Goal: Task Accomplishment & Management: Use online tool/utility

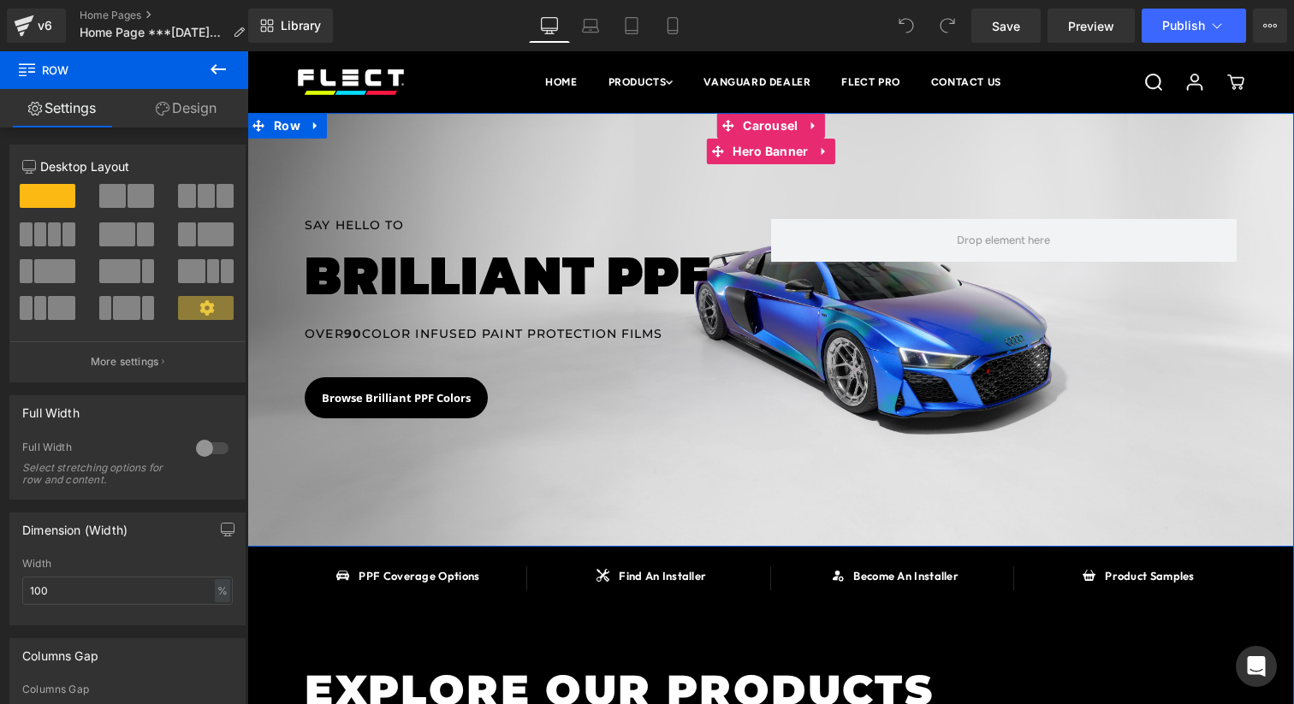
click at [507, 163] on div at bounding box center [770, 330] width 1047 height 434
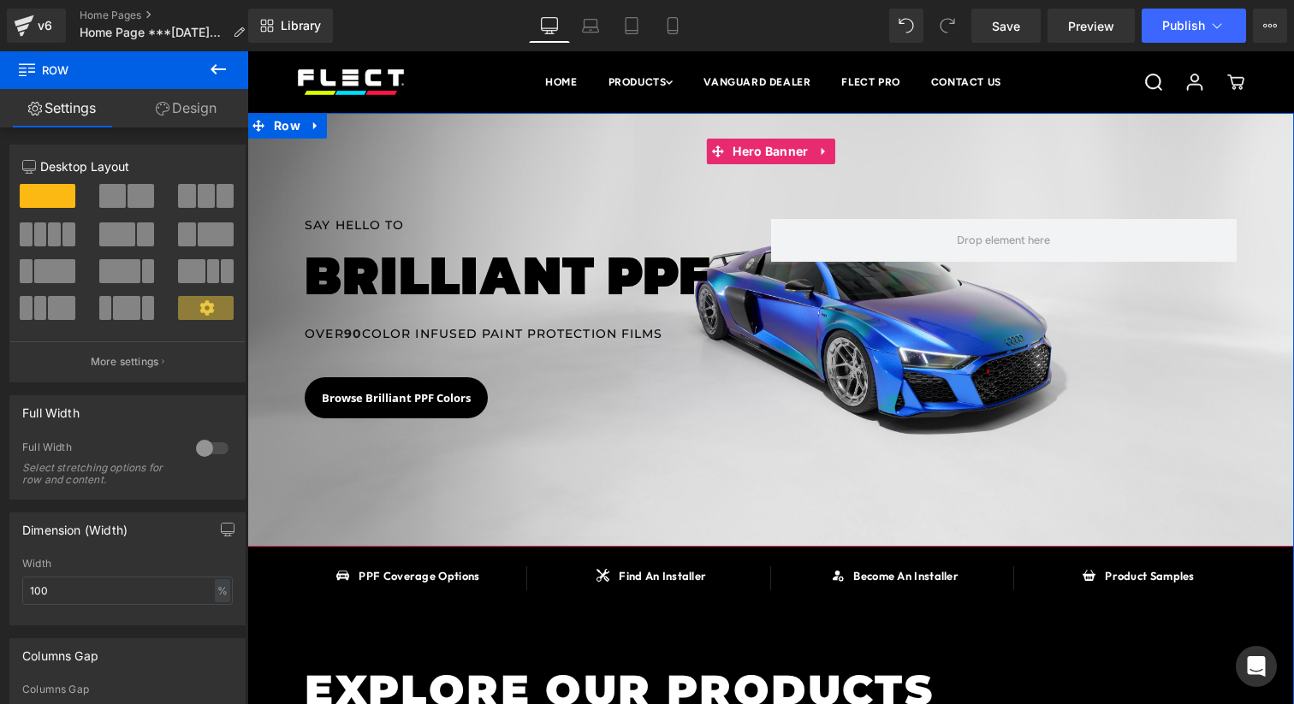
scroll to position [46, 0]
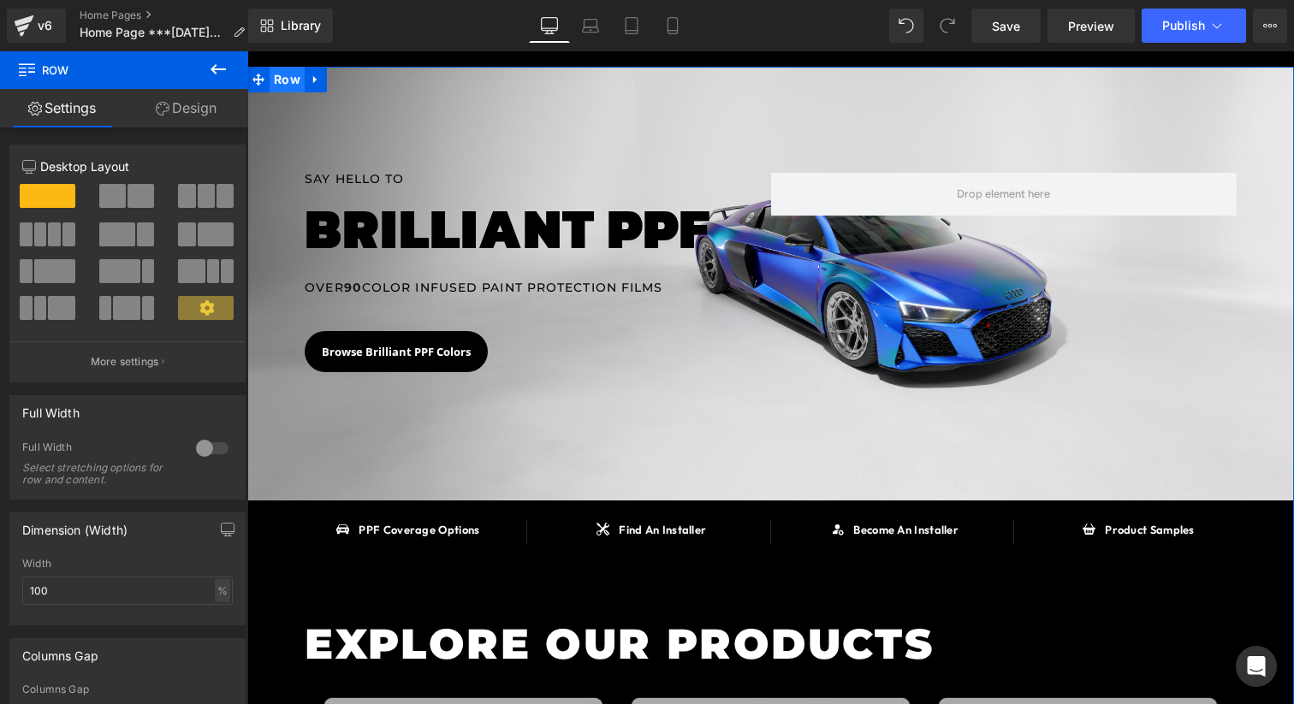
click at [291, 72] on span "Row" at bounding box center [287, 80] width 35 height 26
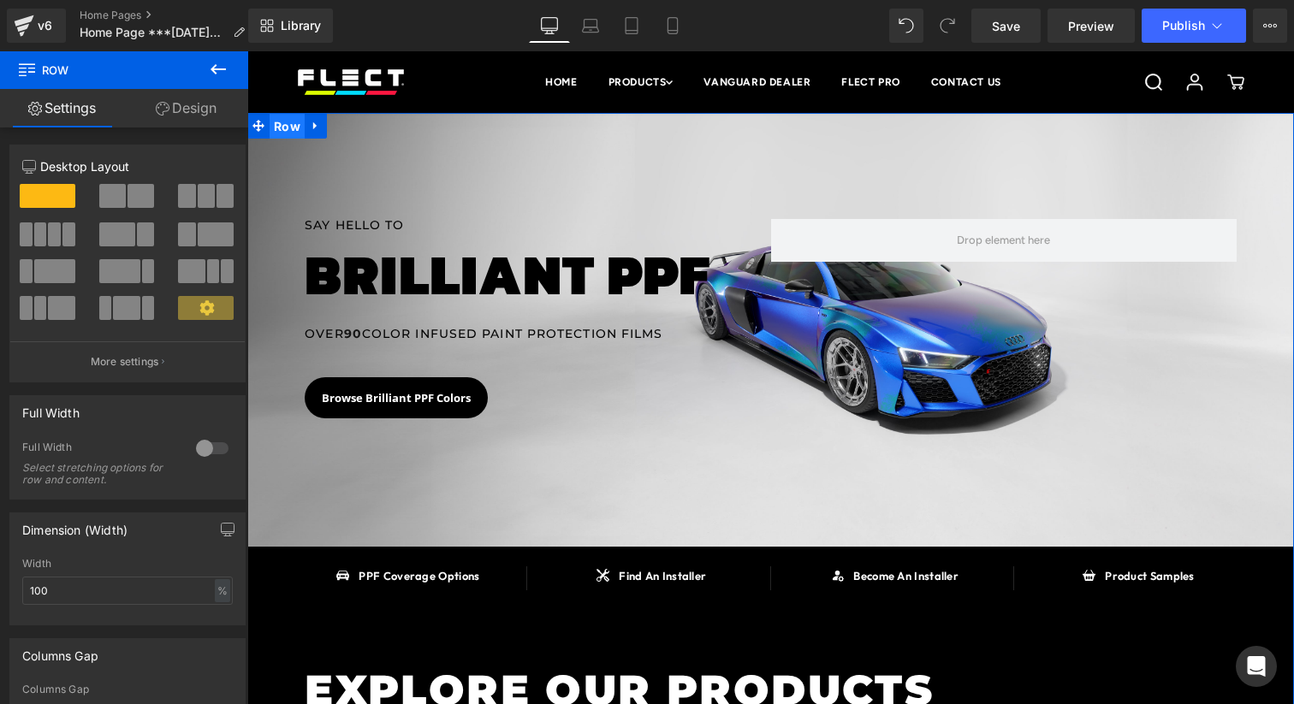
click at [296, 124] on span "Row" at bounding box center [287, 127] width 35 height 26
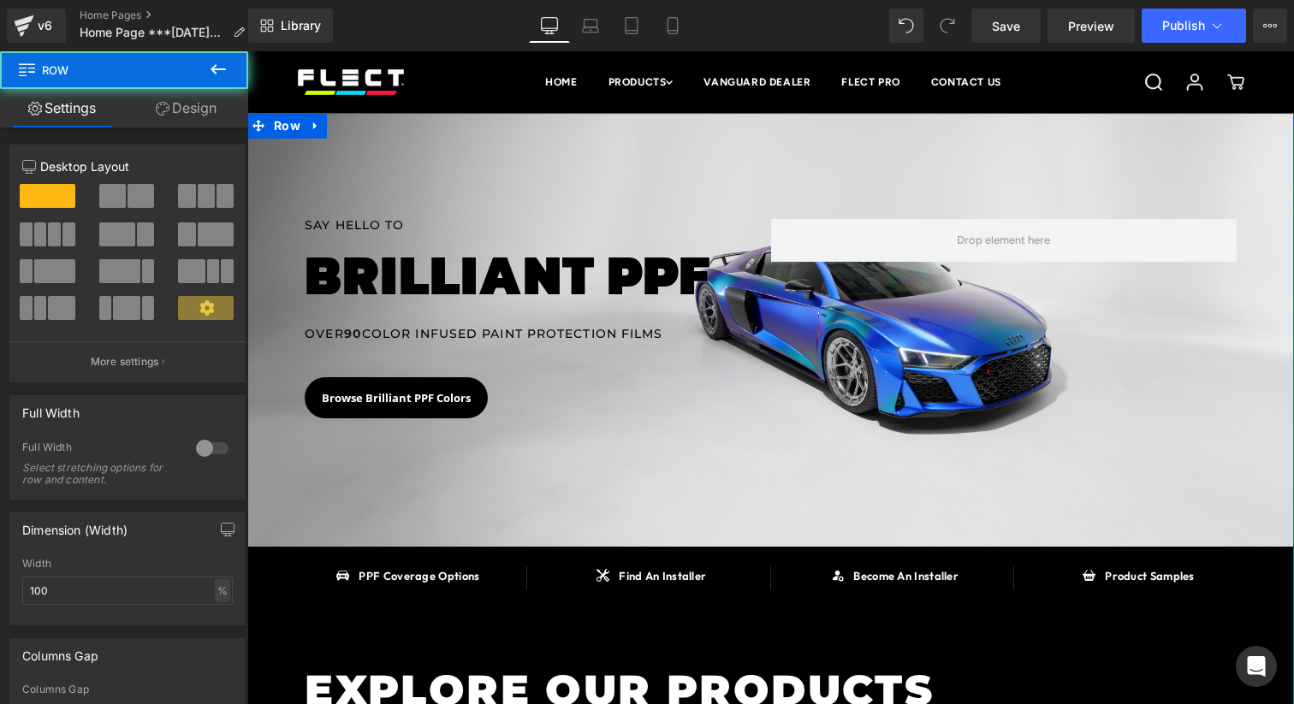
click at [202, 99] on link "Design" at bounding box center [186, 108] width 124 height 39
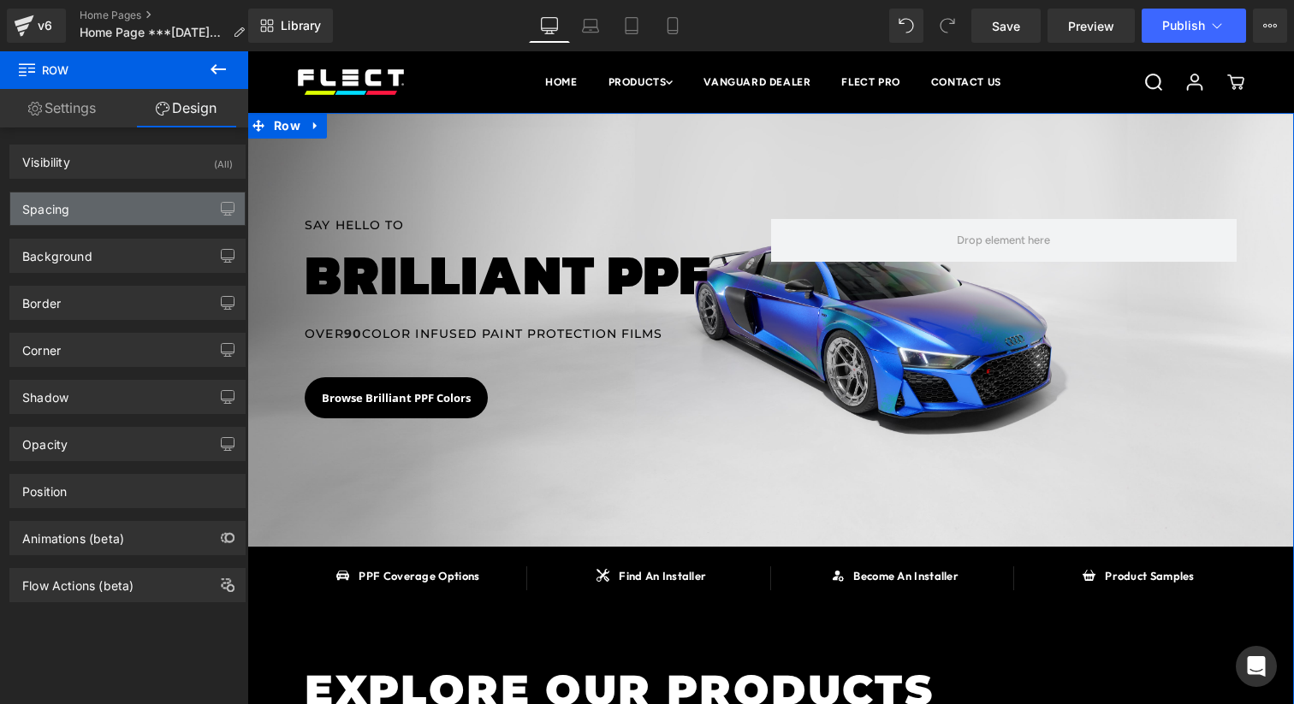
click at [154, 197] on div "Spacing" at bounding box center [127, 209] width 234 height 33
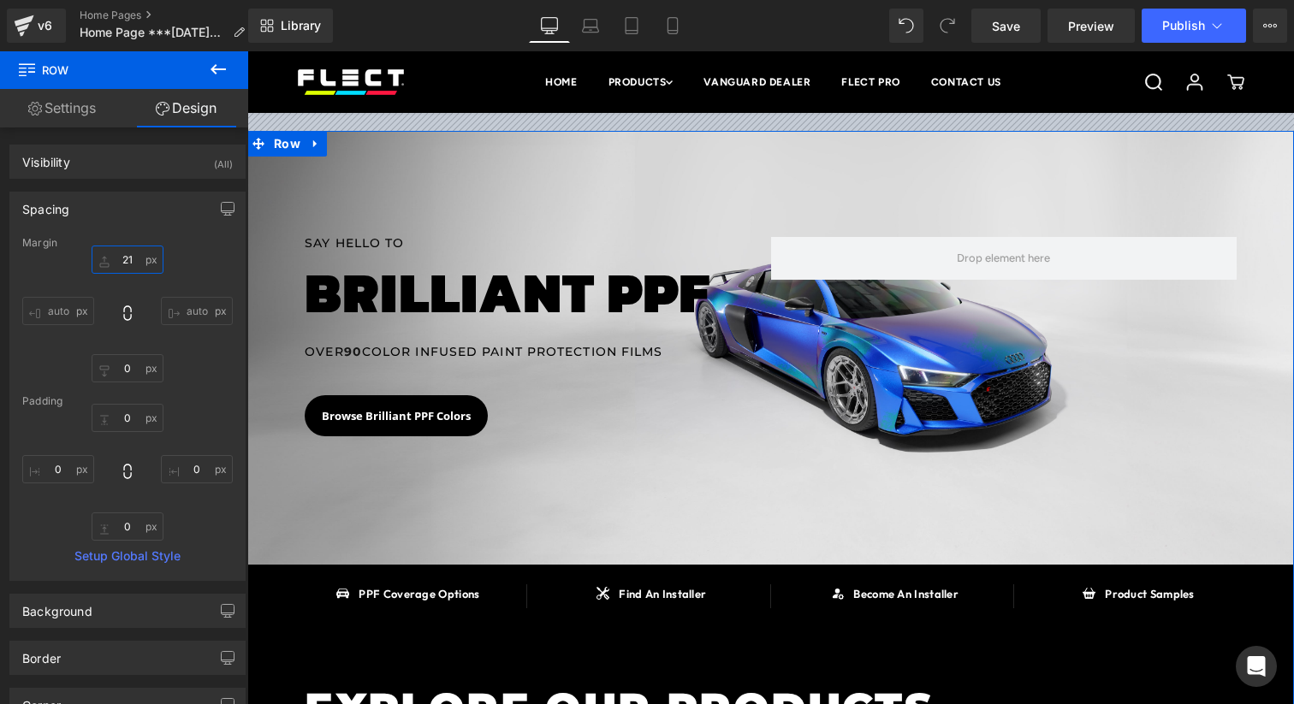
click at [126, 267] on input "21" at bounding box center [128, 260] width 72 height 28
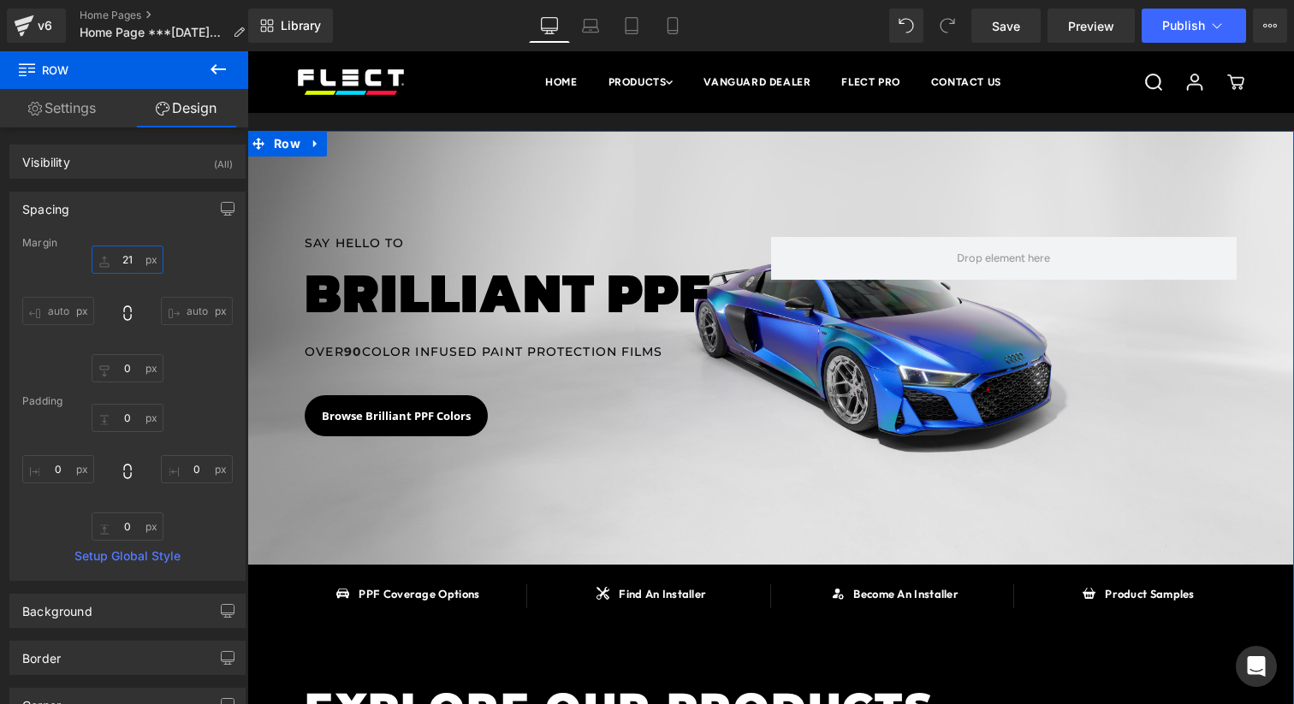
type input "20"
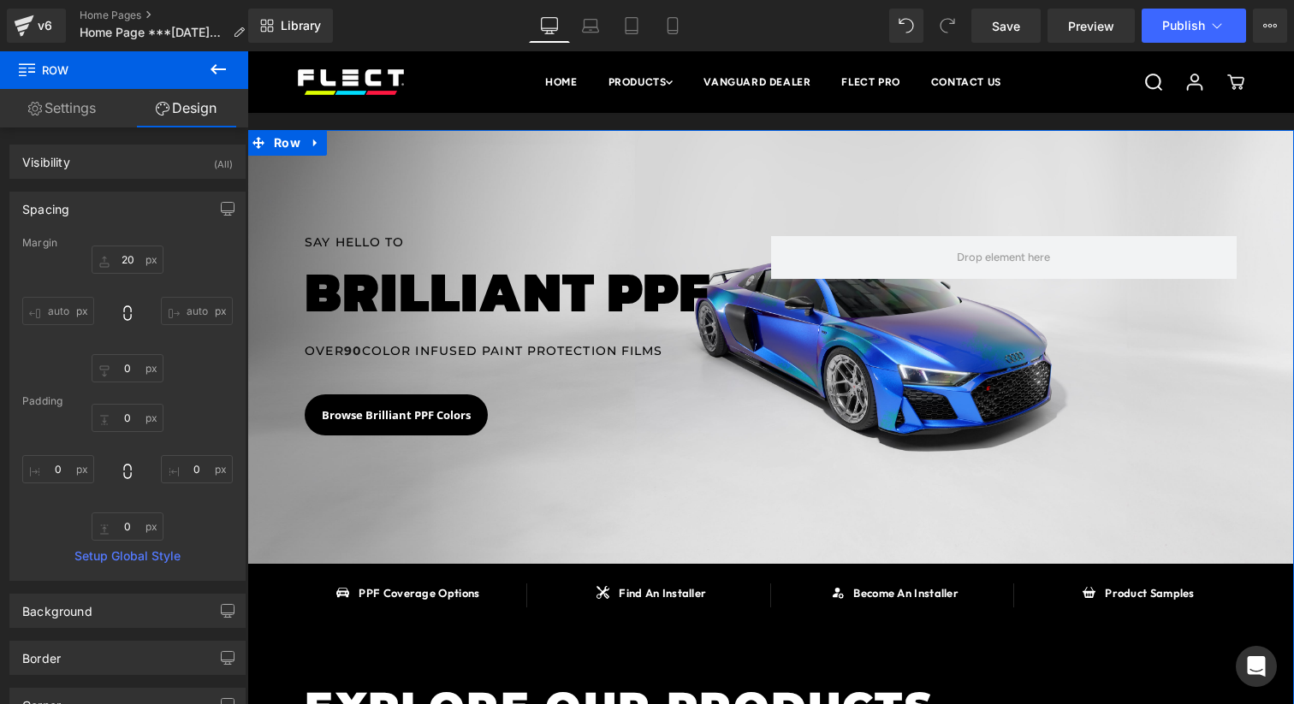
click at [78, 116] on link "Settings" at bounding box center [62, 108] width 124 height 39
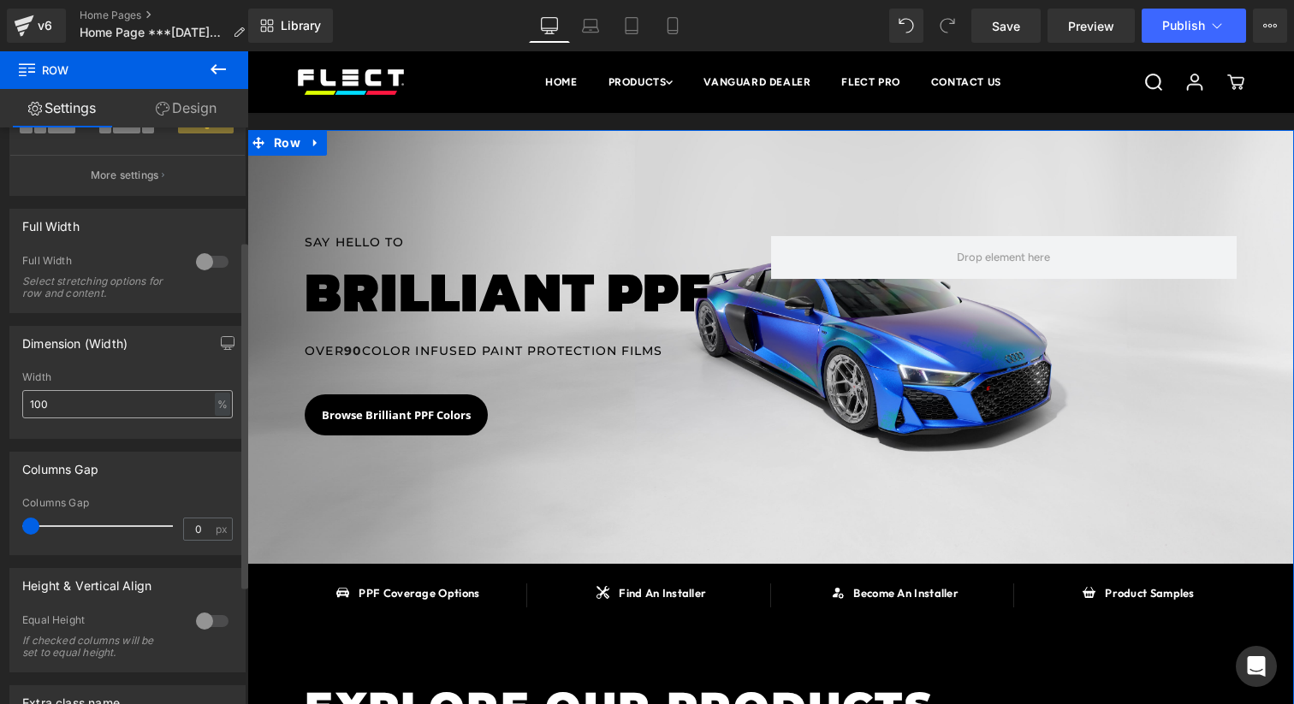
scroll to position [187, 0]
click at [84, 410] on input "100" at bounding box center [127, 403] width 210 height 28
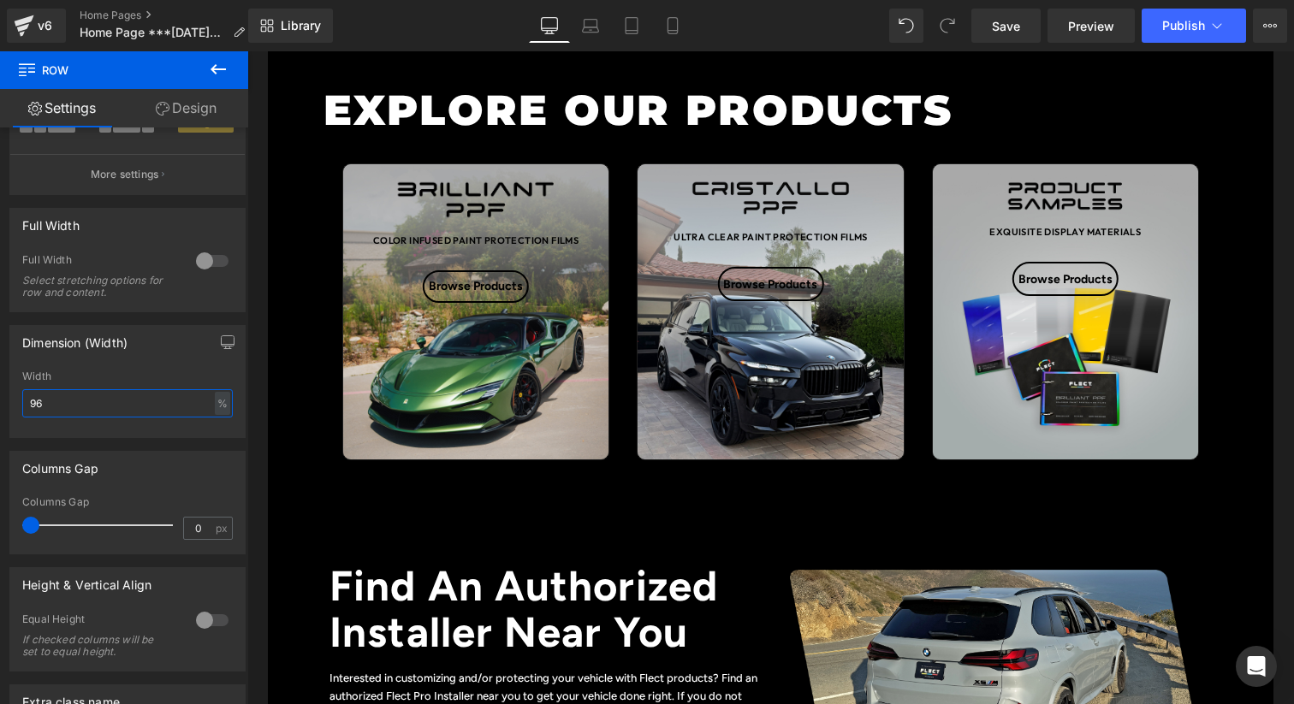
scroll to position [0, 0]
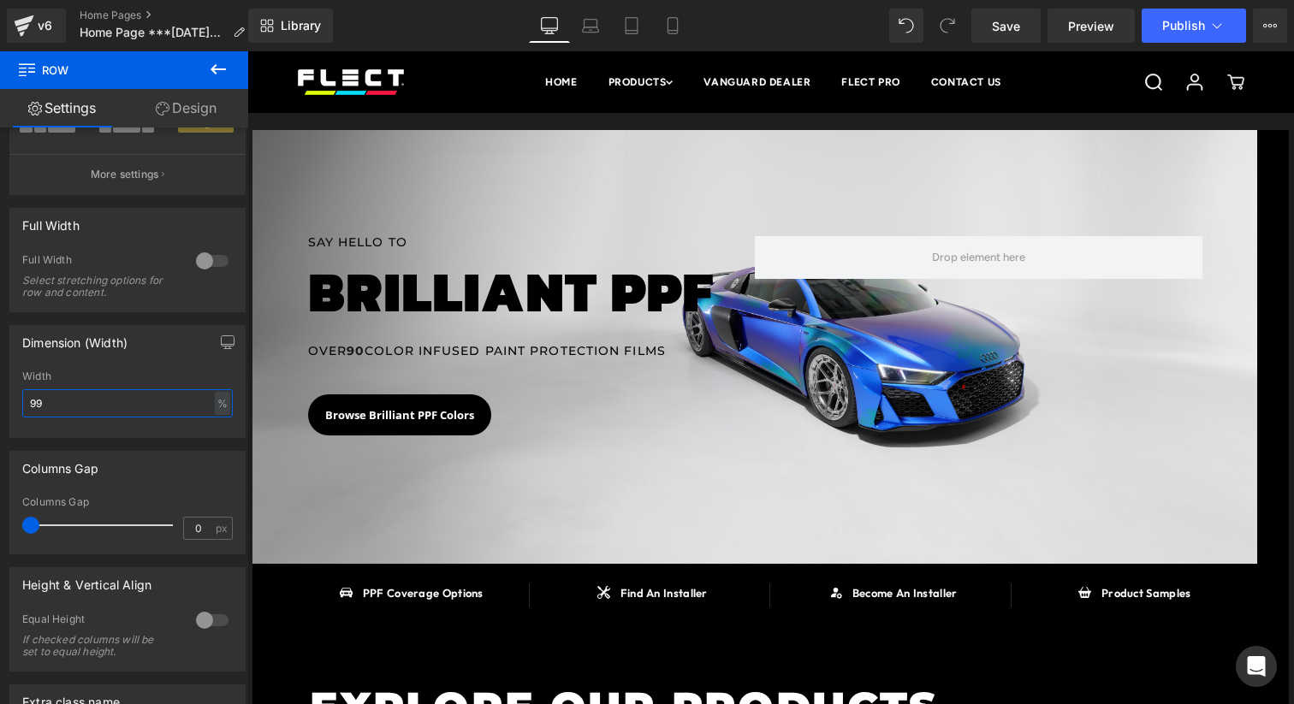
type input "100"
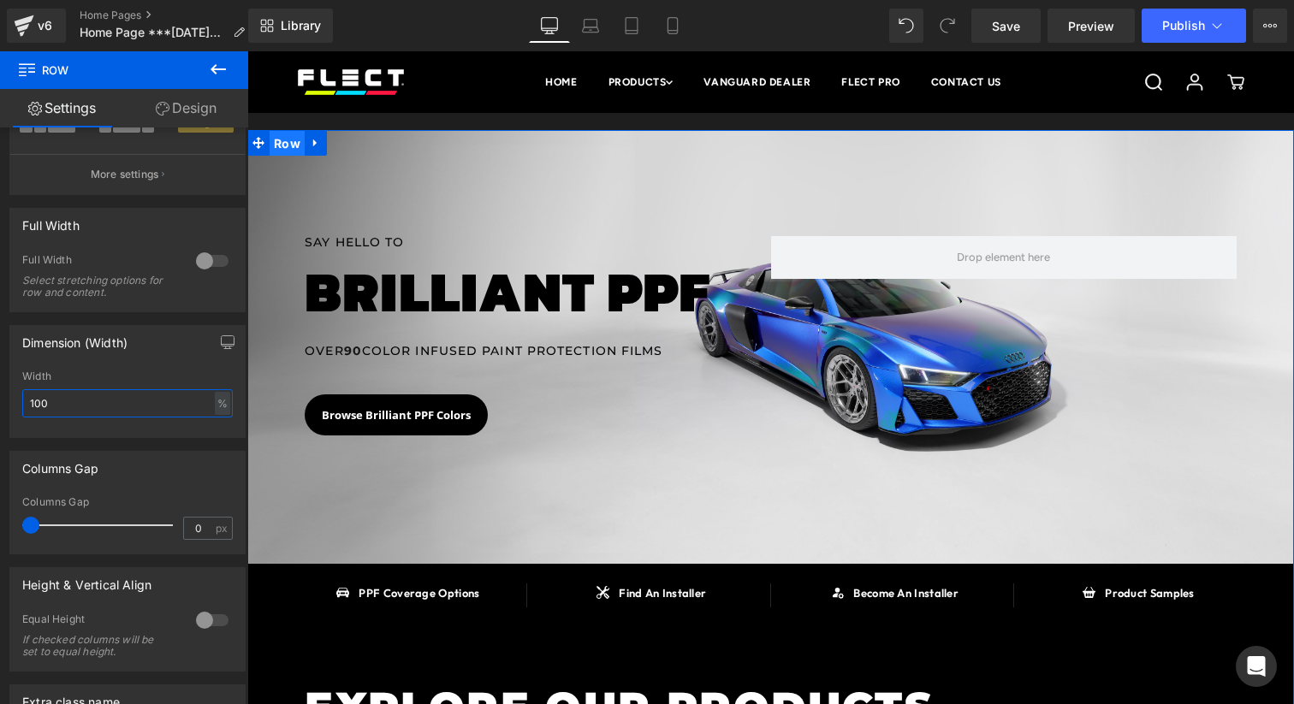
click at [276, 140] on span "Row" at bounding box center [287, 144] width 35 height 26
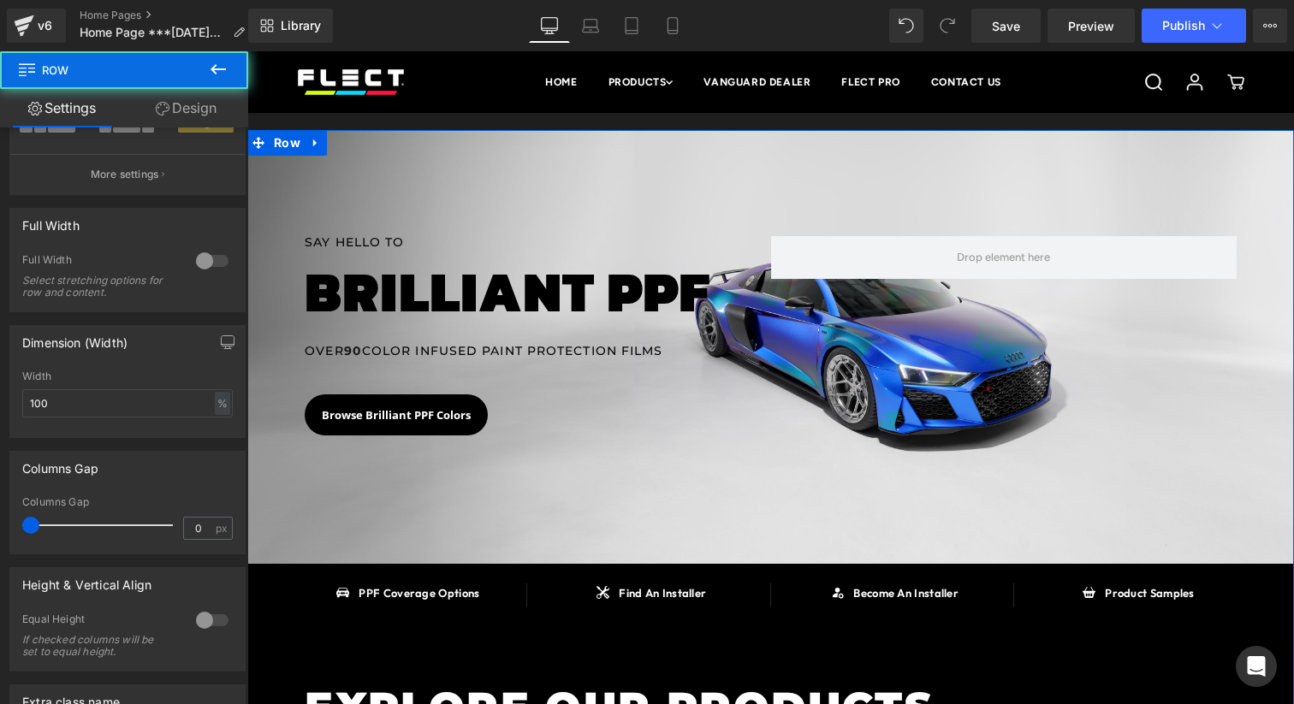
click at [218, 124] on link "Design" at bounding box center [186, 108] width 124 height 39
type input "20"
type input "0"
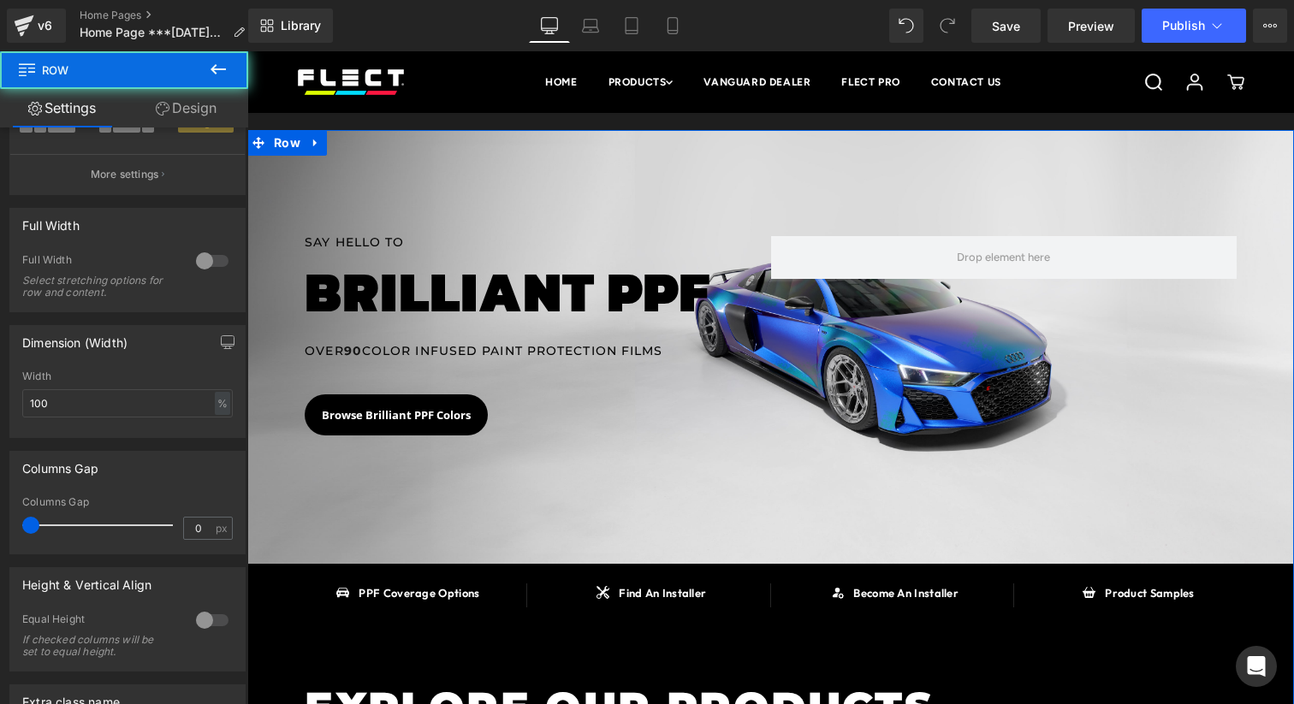
type input "0"
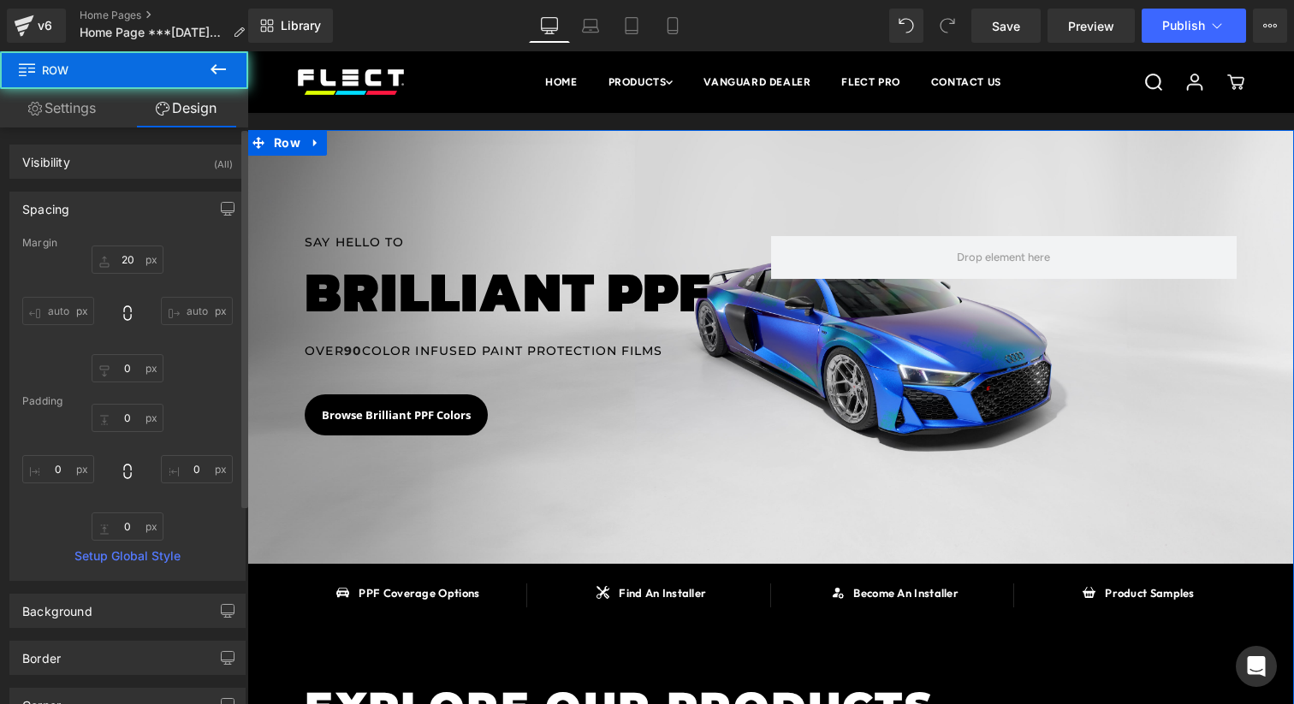
drag, startPoint x: 133, startPoint y: 187, endPoint x: 129, endPoint y: 207, distance: 20.0
click at [133, 188] on div "Spacing [GEOGRAPHIC_DATA] 20px 20 auto auto 0px 0 auto auto [GEOGRAPHIC_DATA] 0…" at bounding box center [128, 380] width 256 height 402
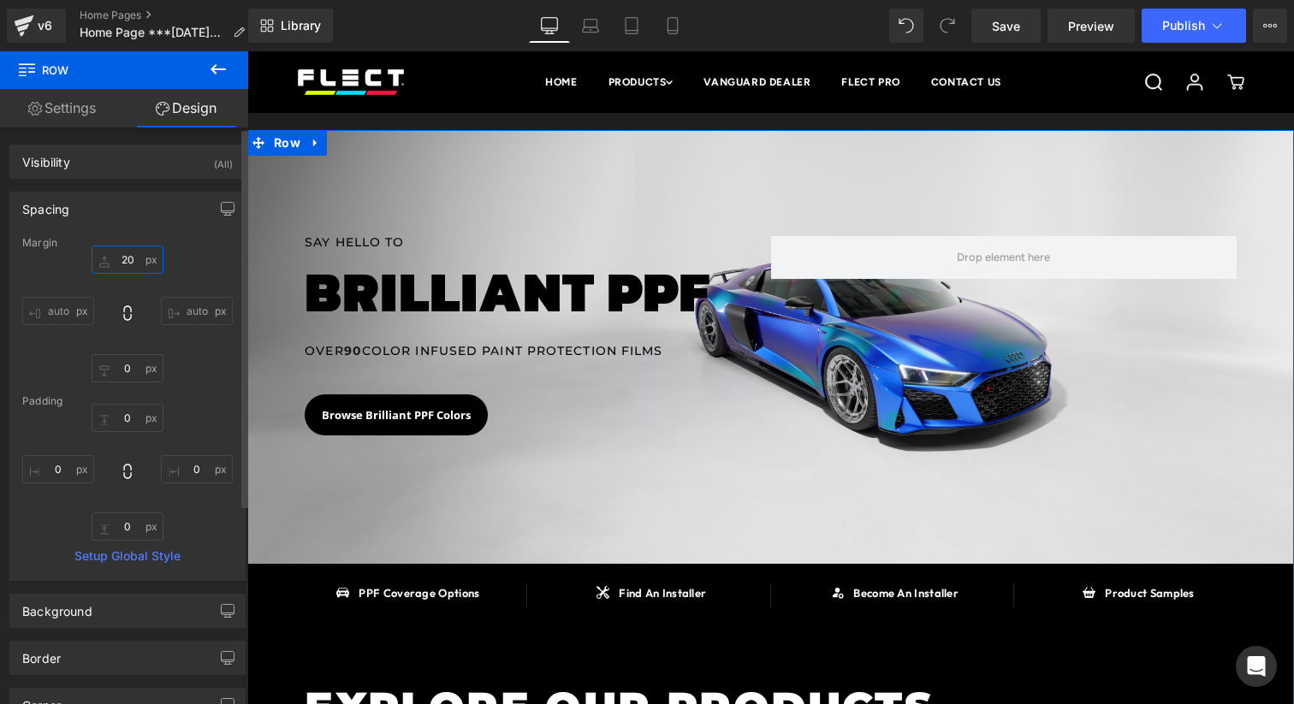
click at [127, 262] on input "20" at bounding box center [128, 260] width 72 height 28
type input "00"
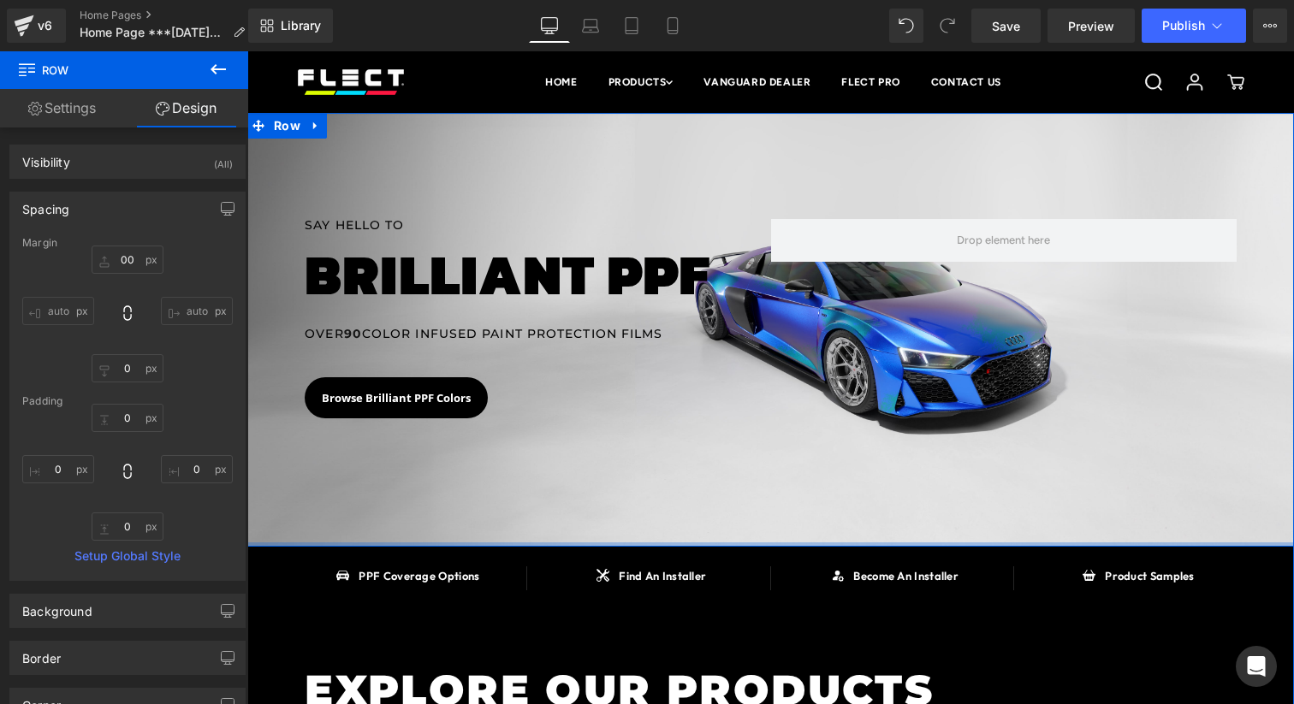
click at [424, 544] on div at bounding box center [770, 545] width 1047 height 4
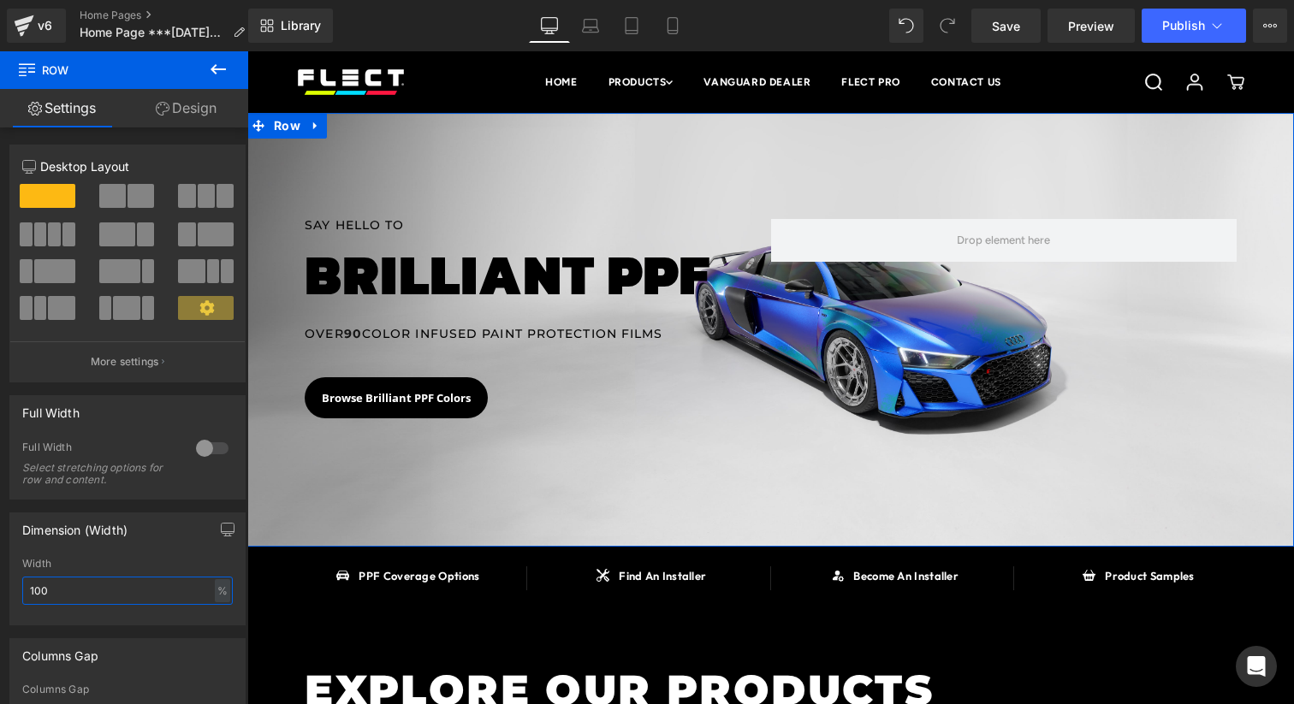
click at [115, 586] on input "100" at bounding box center [127, 591] width 210 height 28
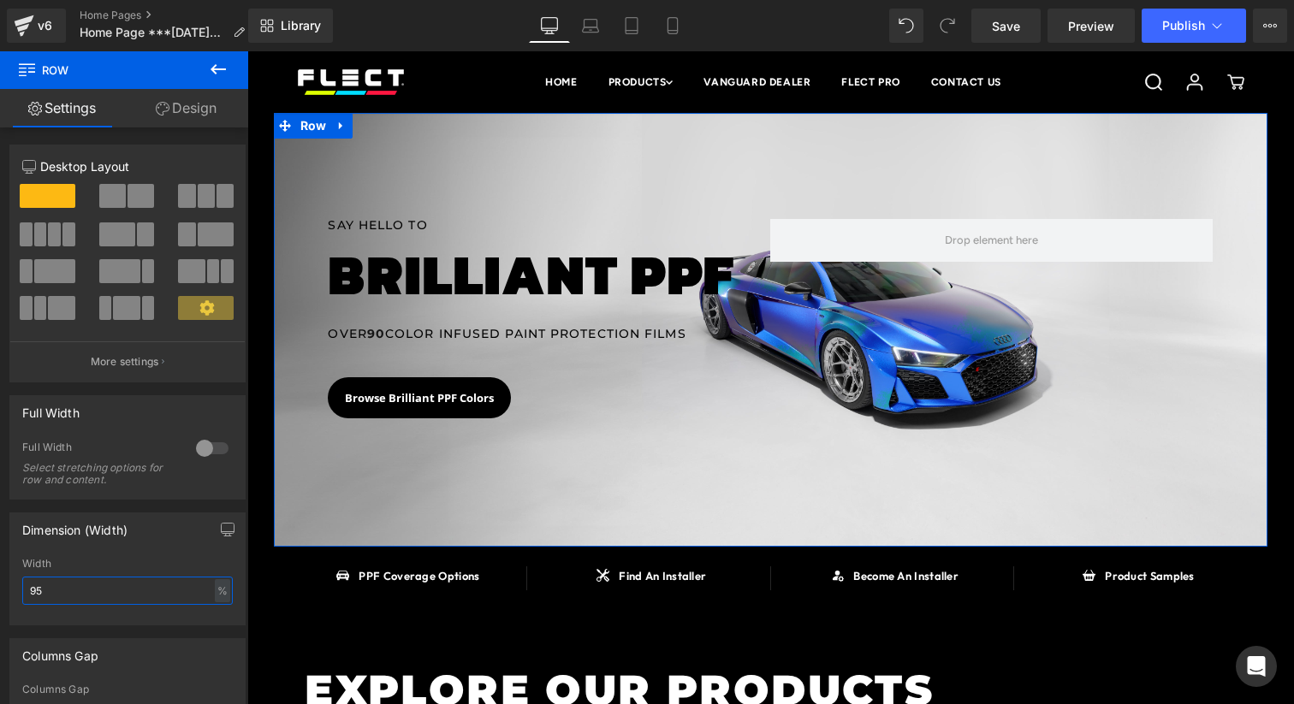
type input "94"
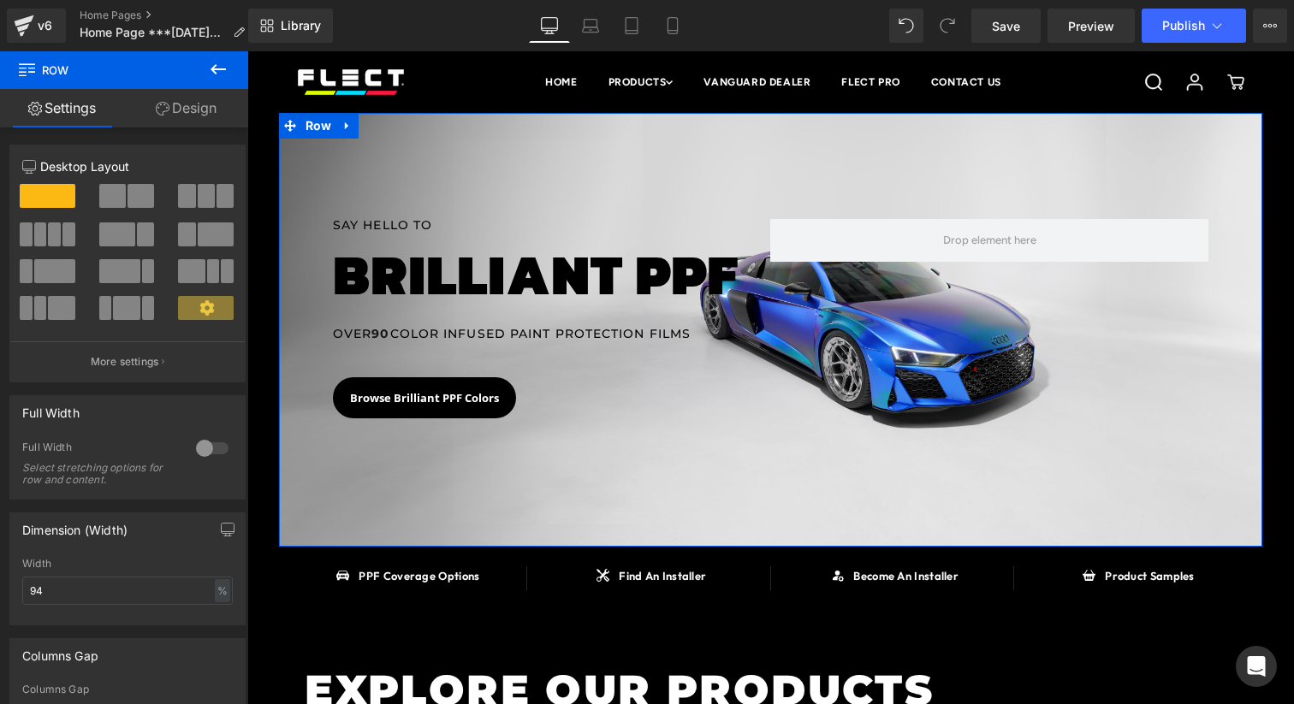
click at [195, 112] on link "Design" at bounding box center [186, 108] width 124 height 39
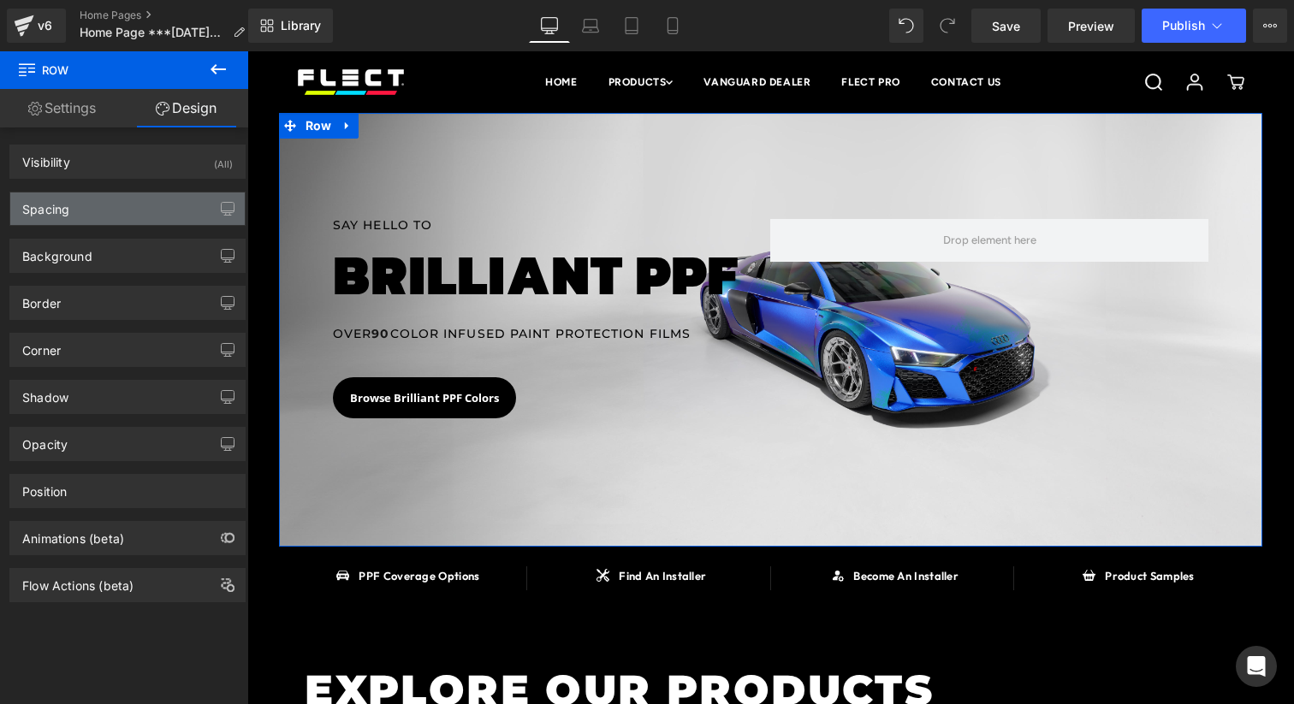
click at [137, 193] on div "Spacing" at bounding box center [127, 209] width 234 height 33
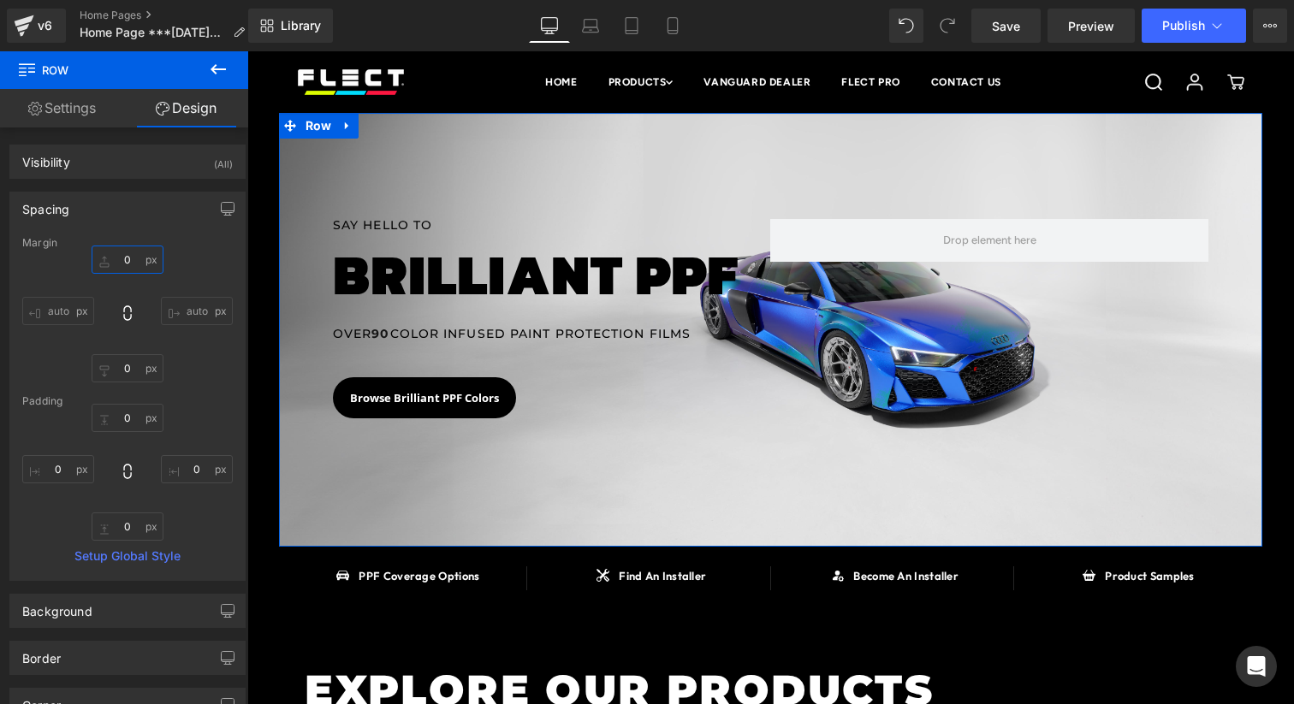
click at [127, 255] on input "0" at bounding box center [128, 260] width 72 height 28
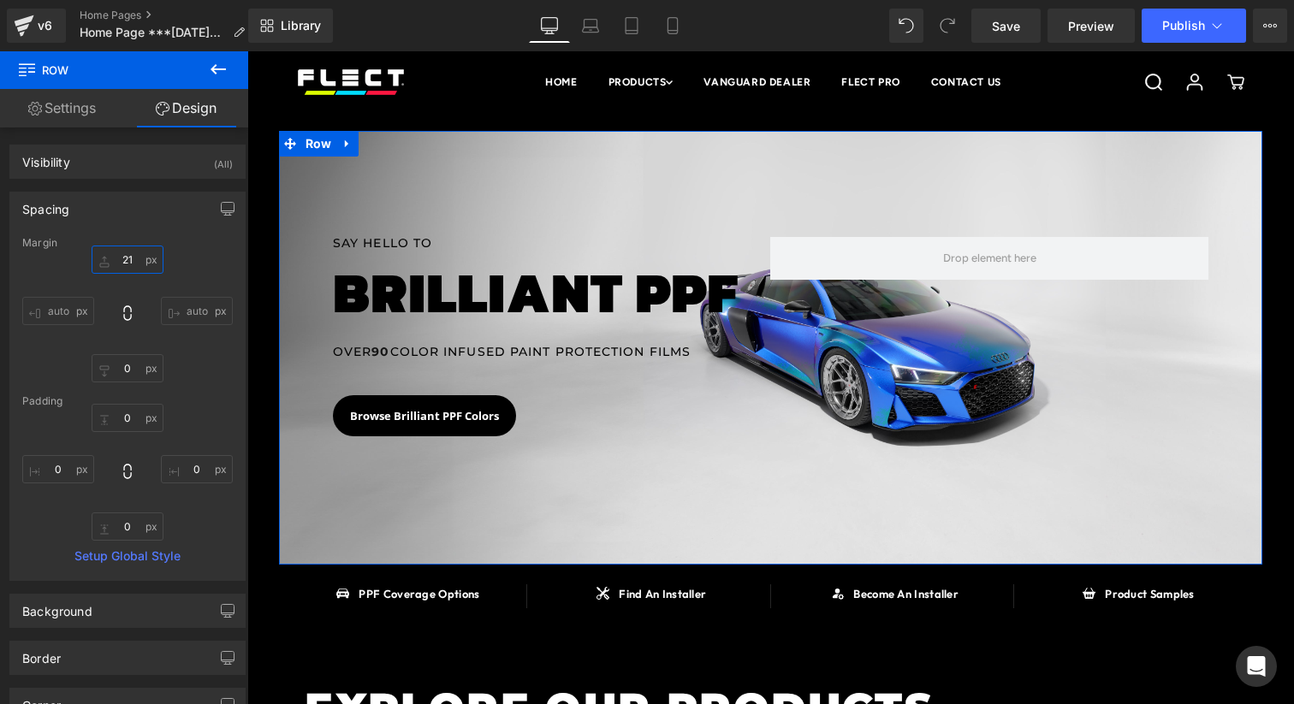
type input "20"
